Goal: Transaction & Acquisition: Purchase product/service

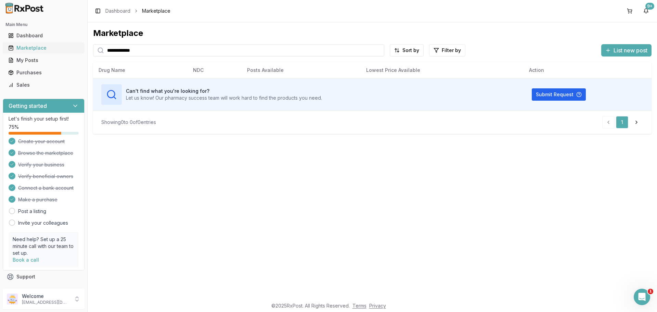
click at [32, 49] on div "Marketplace" at bounding box center [43, 48] width 71 height 7
drag, startPoint x: 155, startPoint y: 53, endPoint x: 98, endPoint y: 47, distance: 57.5
click at [98, 47] on div "**********" at bounding box center [238, 50] width 291 height 12
paste input "search"
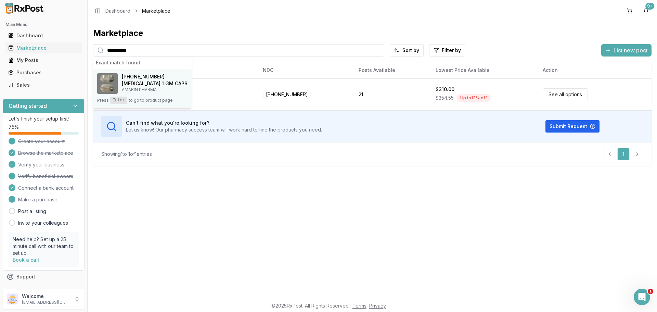
type input "**********"
click at [141, 83] on h4 "[MEDICAL_DATA] 1 GM CAPS" at bounding box center [155, 83] width 66 height 7
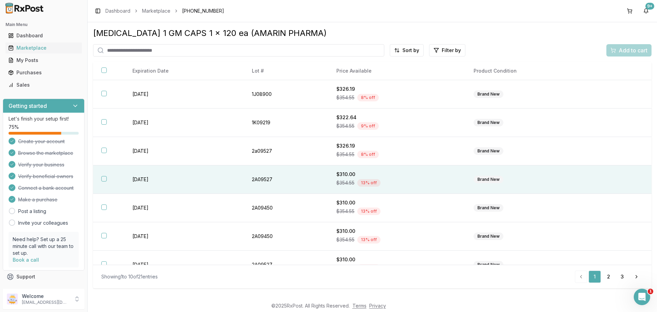
click at [104, 179] on button "button" at bounding box center [103, 178] width 5 height 5
click at [630, 49] on span "Add to cart" at bounding box center [633, 50] width 29 height 8
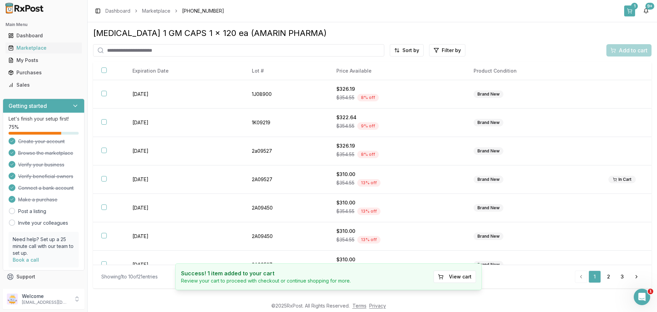
click at [630, 7] on button "1" at bounding box center [629, 10] width 11 height 11
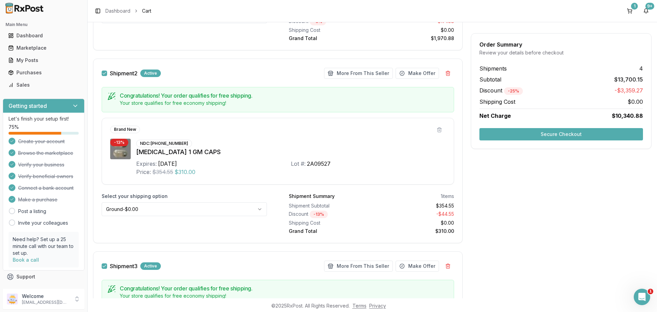
scroll to position [571, 0]
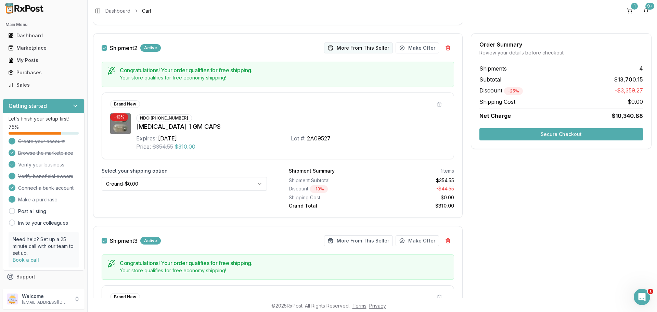
click at [361, 47] on button "More From This Seller" at bounding box center [358, 47] width 69 height 11
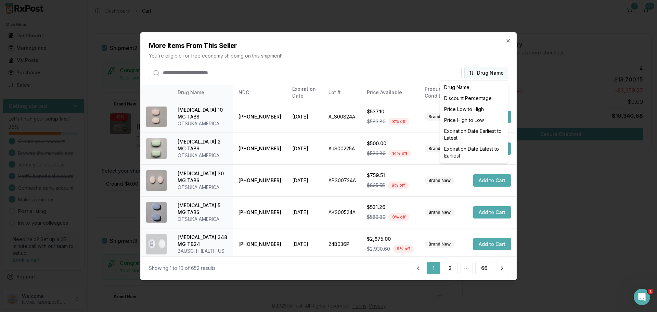
click at [477, 73] on body "Main Menu Dashboard Marketplace My Posts Purchases Sales Getting started Let's …" at bounding box center [328, 156] width 657 height 312
click at [456, 97] on div "Discount Percentage" at bounding box center [474, 98] width 65 height 11
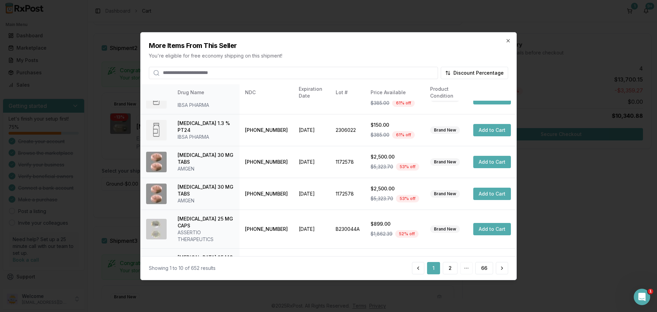
scroll to position [163, 0]
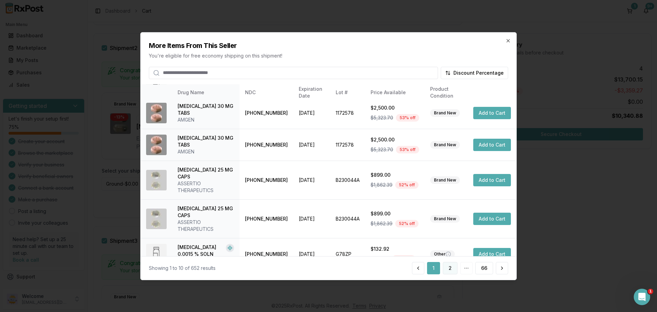
click at [453, 268] on button "2" at bounding box center [450, 268] width 15 height 12
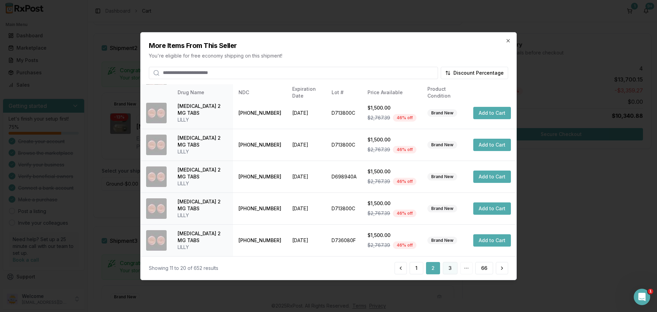
click at [448, 269] on button "3" at bounding box center [450, 268] width 15 height 12
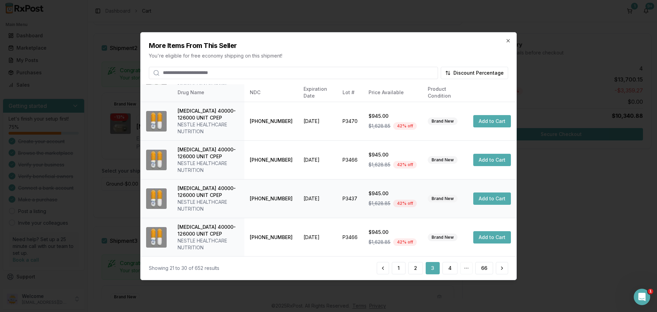
scroll to position [231, 0]
click at [453, 269] on button "4" at bounding box center [450, 268] width 15 height 12
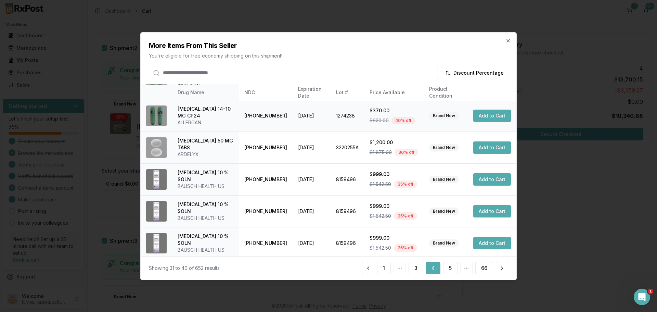
scroll to position [183, 0]
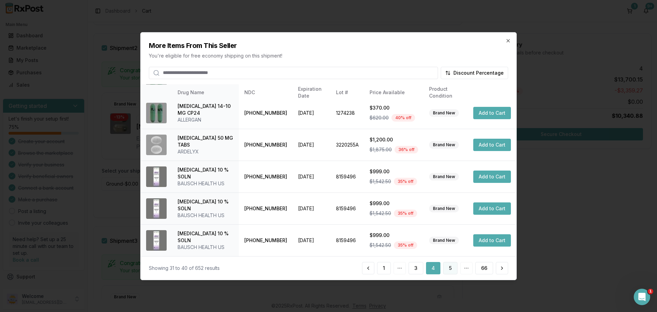
click at [453, 272] on button "5" at bounding box center [450, 268] width 14 height 12
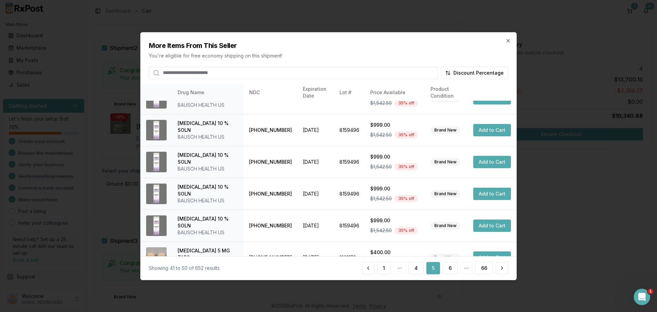
scroll to position [163, 0]
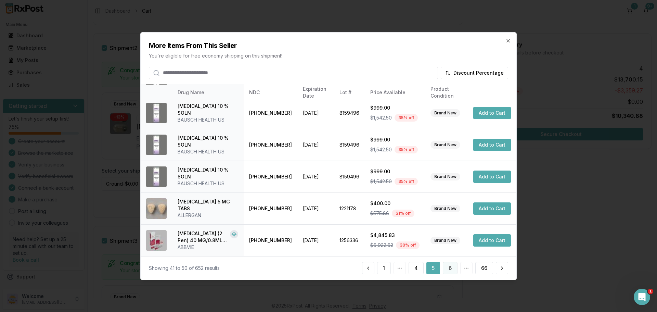
click at [452, 267] on button "6" at bounding box center [450, 268] width 15 height 12
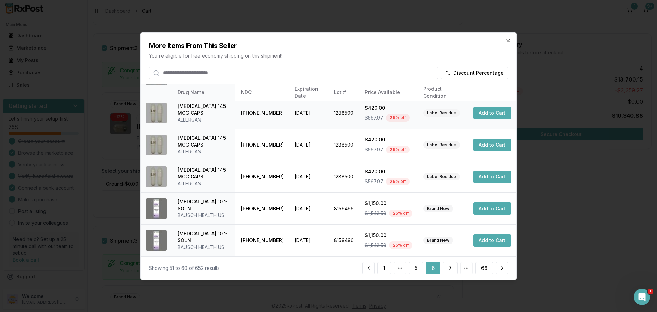
click at [486, 112] on button "Add to Cart" at bounding box center [492, 113] width 38 height 12
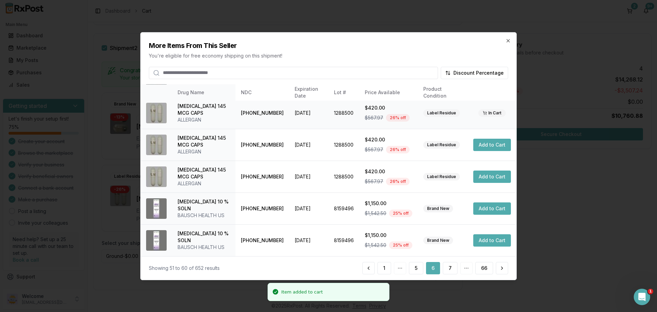
click at [256, 72] on input "search" at bounding box center [293, 72] width 289 height 12
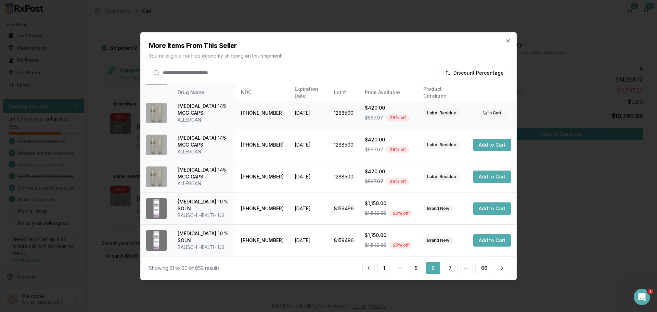
paste input "**********"
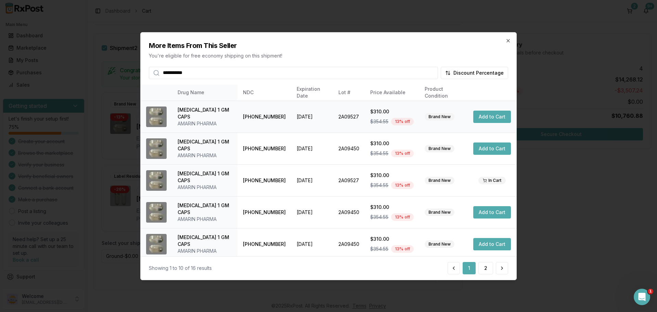
type input "**********"
click at [488, 117] on button "Add to Cart" at bounding box center [492, 117] width 38 height 12
